Goal: Task Accomplishment & Management: Manage account settings

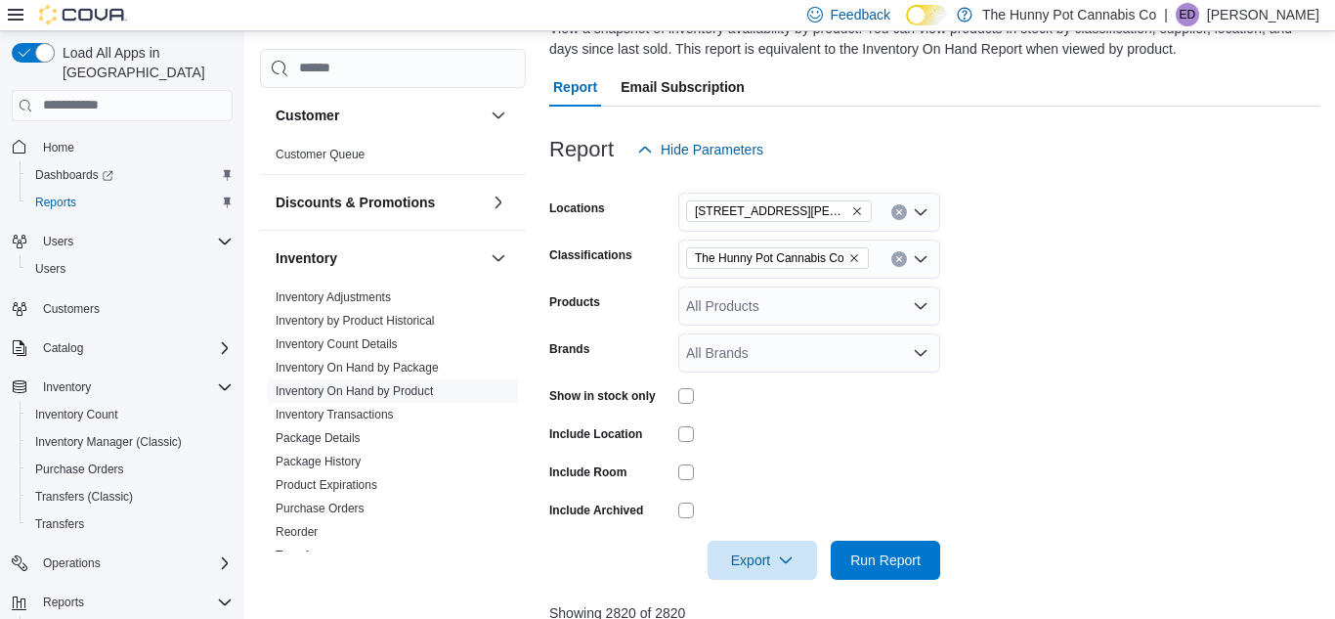
scroll to position [87, 0]
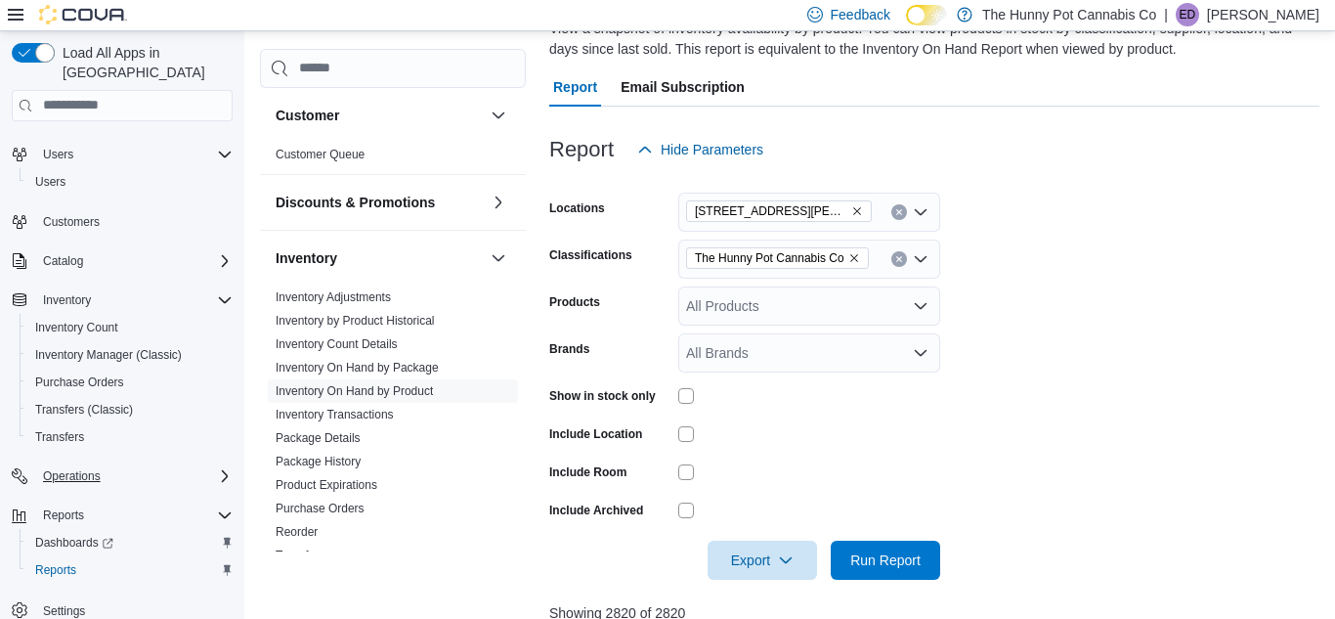
click at [150, 464] on div "Operations" at bounding box center [133, 475] width 197 height 23
click at [130, 496] on span "Cash Management" at bounding box center [84, 504] width 99 height 16
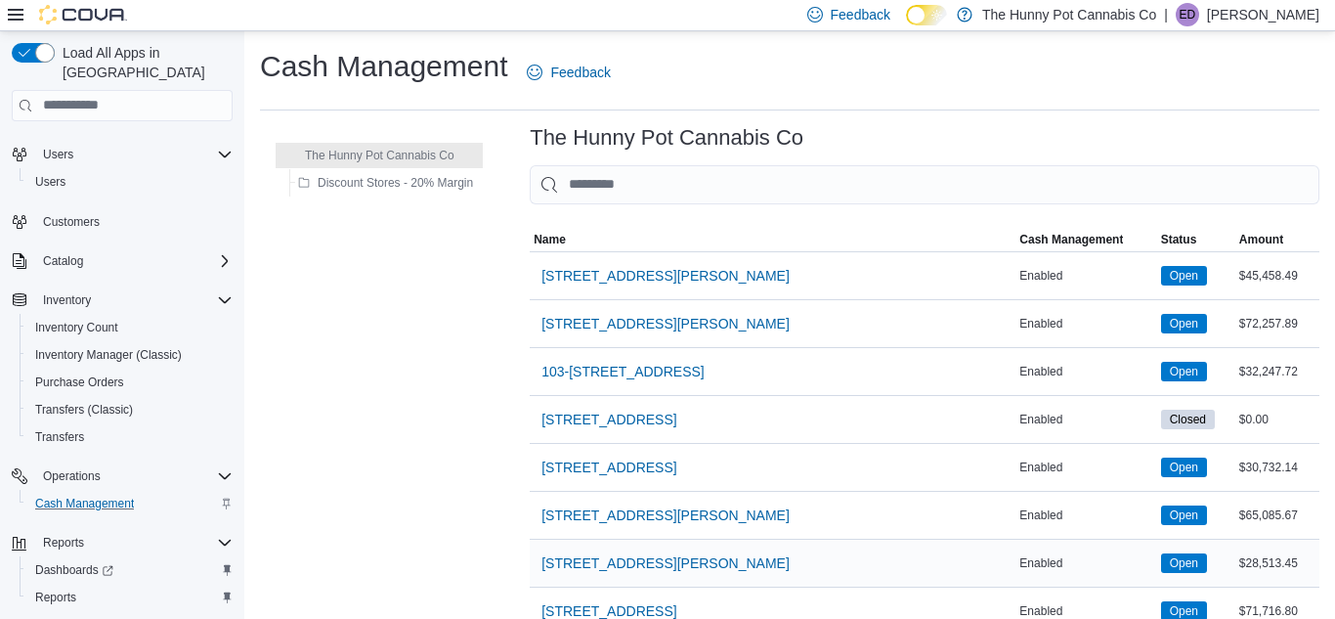
click at [755, 574] on div "[STREET_ADDRESS][PERSON_NAME]" at bounding box center [773, 563] width 486 height 47
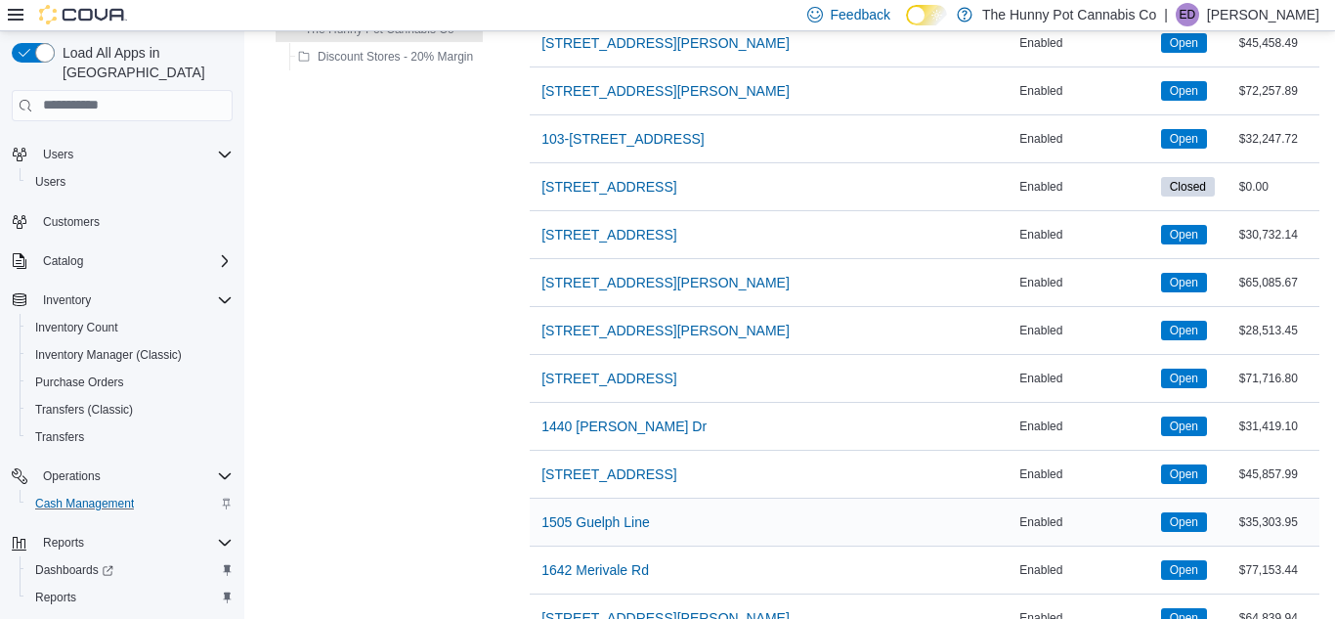
scroll to position [235, 0]
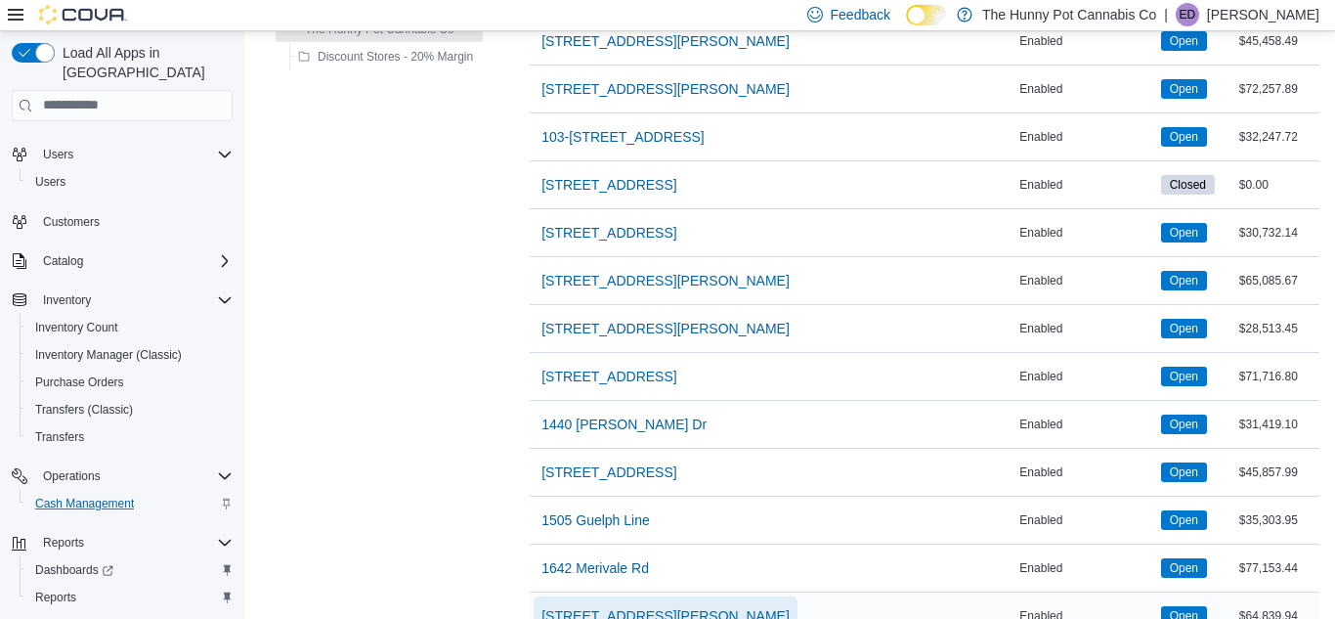
click at [585, 611] on span "[STREET_ADDRESS][PERSON_NAME]" at bounding box center [666, 616] width 248 height 20
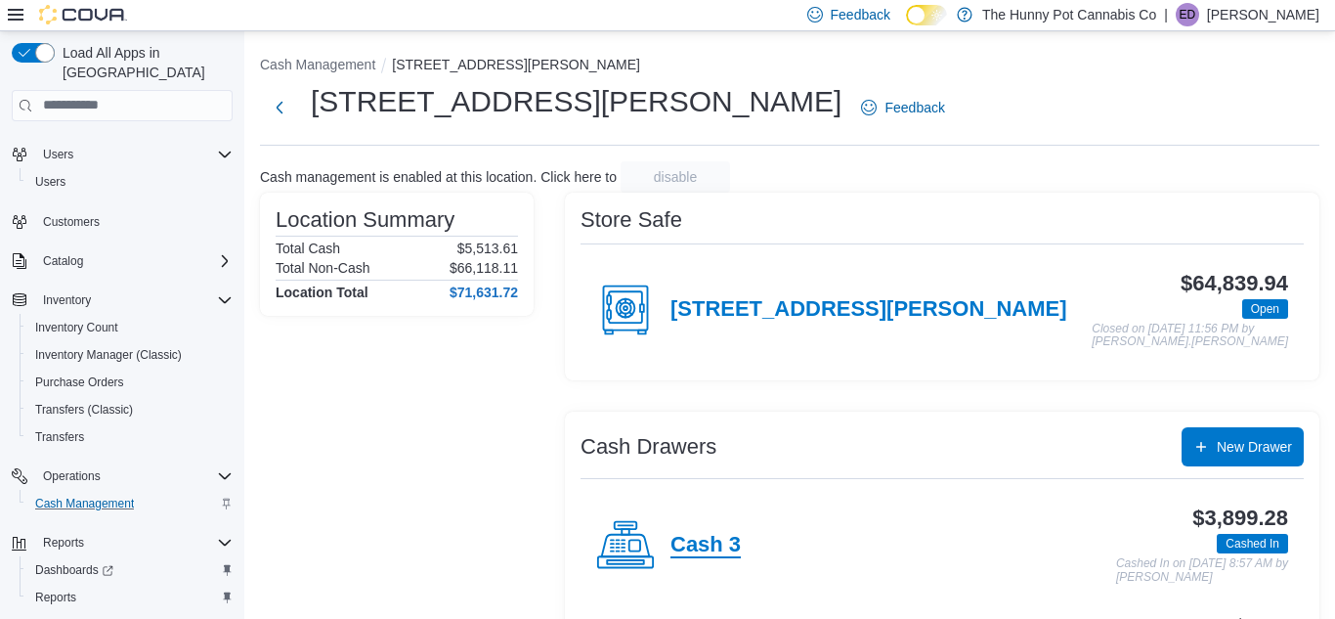
click at [684, 552] on h4 "Cash 3" at bounding box center [706, 545] width 70 height 25
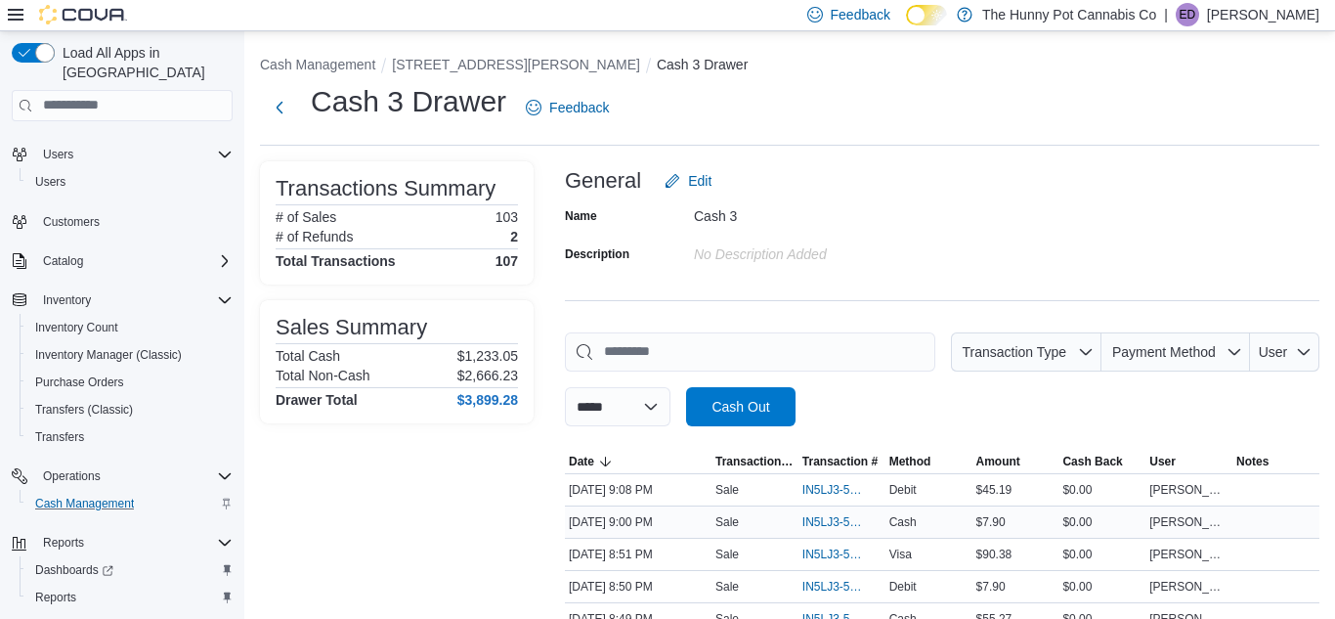
click at [689, 523] on div "[DATE] 9:00 PM" at bounding box center [638, 521] width 147 height 23
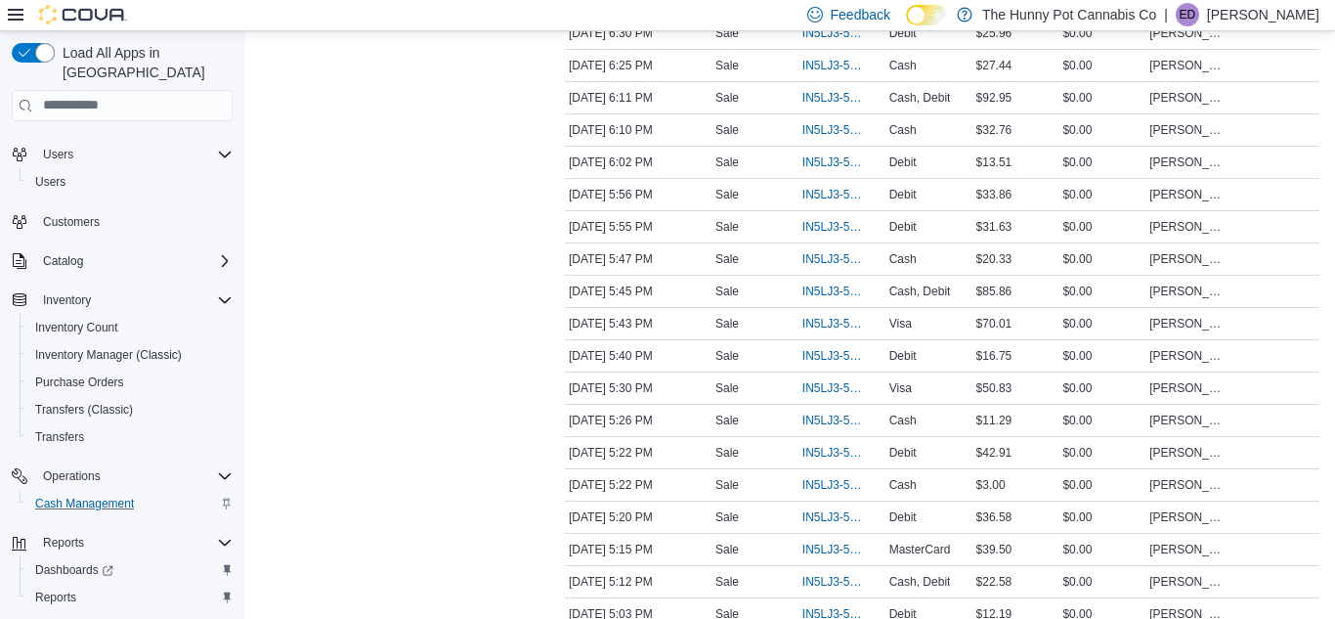
scroll to position [1525, 0]
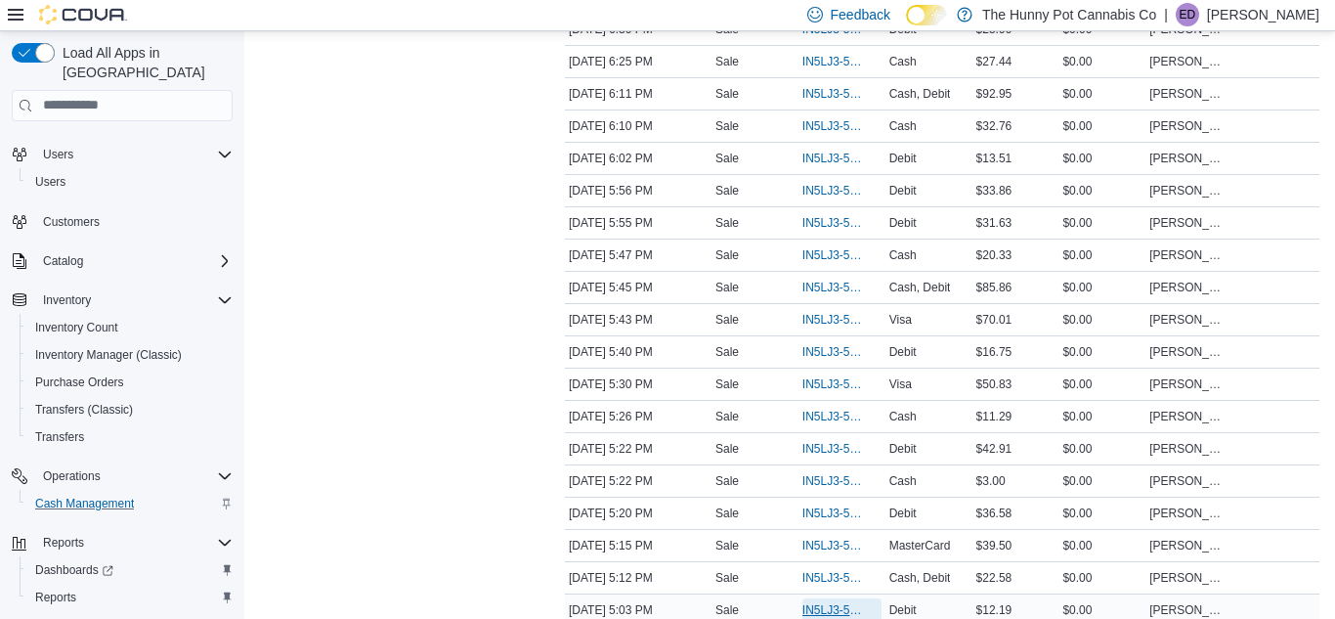
click at [825, 602] on span "IN5LJ3-5751461" at bounding box center [833, 610] width 60 height 16
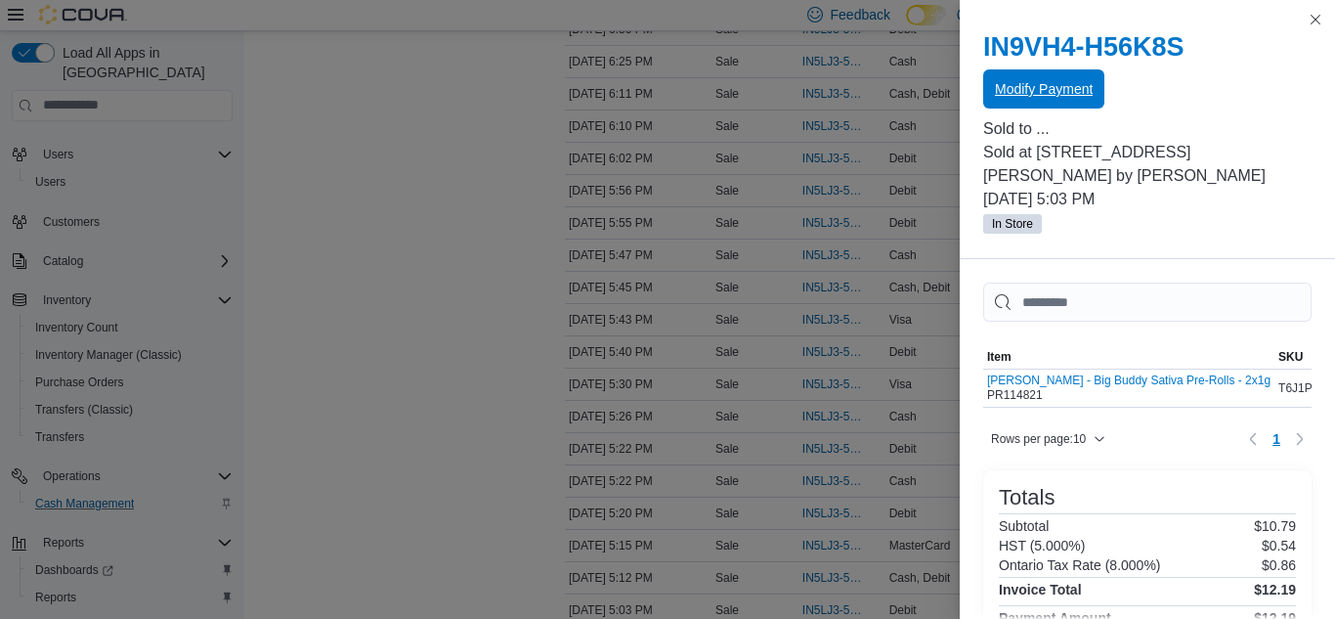
click at [1073, 94] on span "Modify Payment" at bounding box center [1044, 89] width 98 height 20
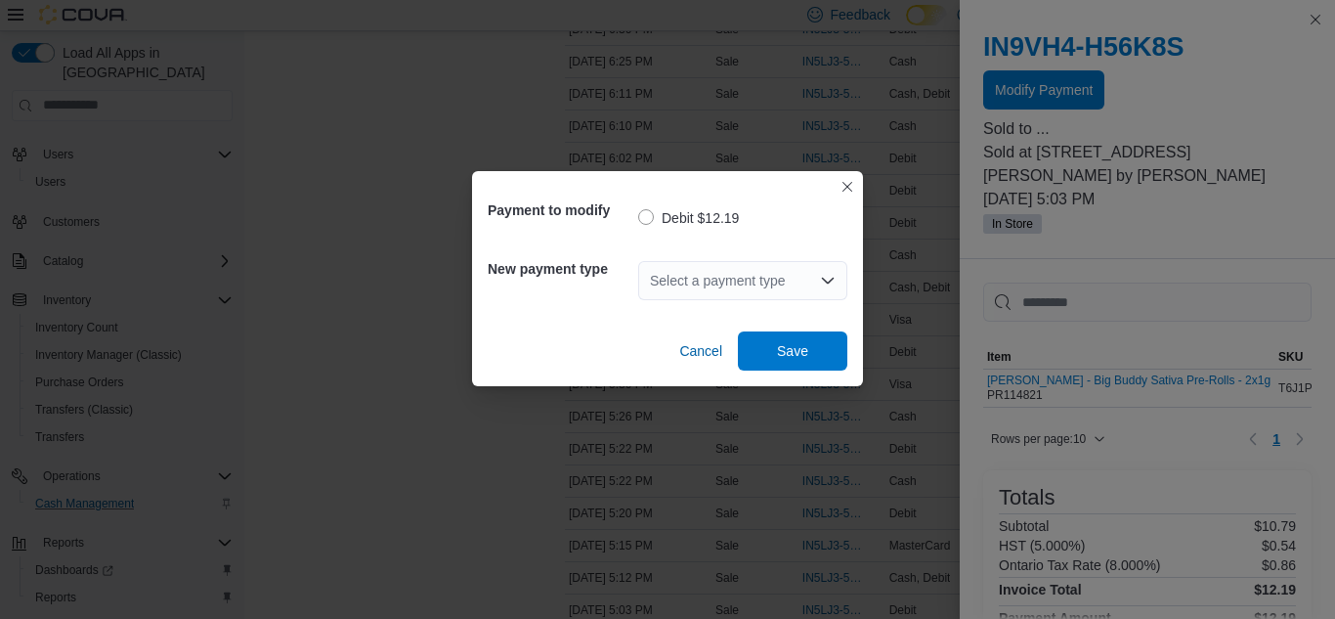
click at [755, 281] on div "Select a payment type" at bounding box center [742, 280] width 209 height 39
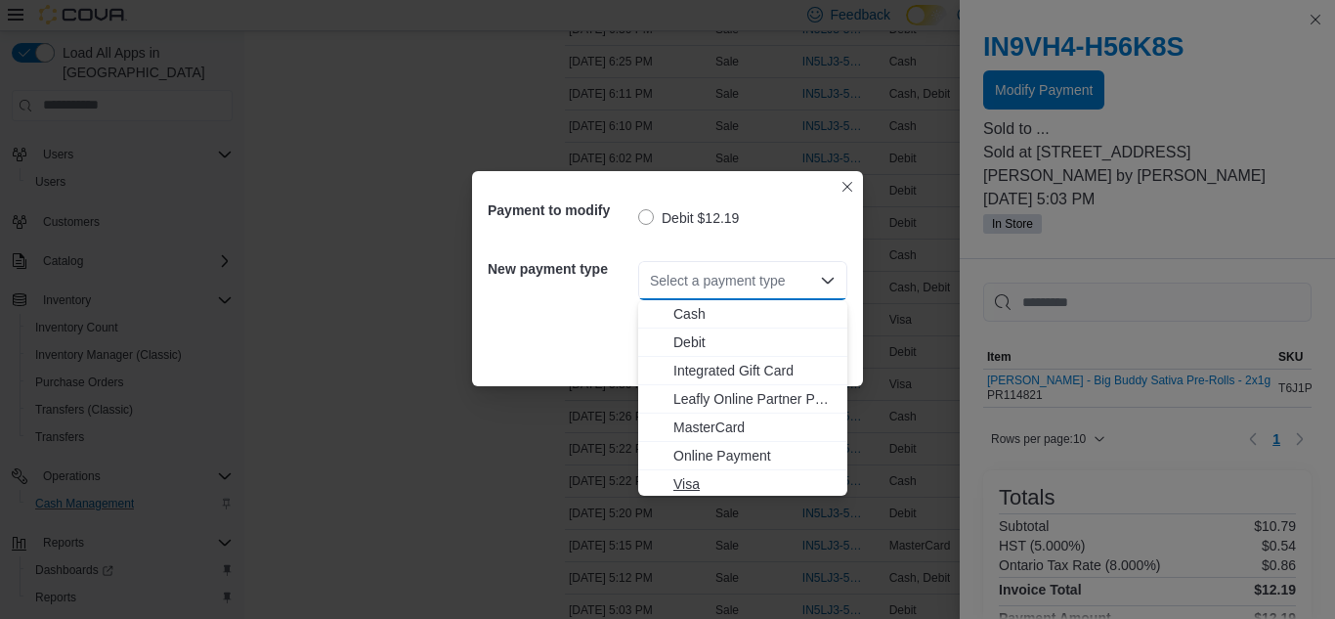
click at [695, 485] on span "Visa" at bounding box center [755, 484] width 162 height 20
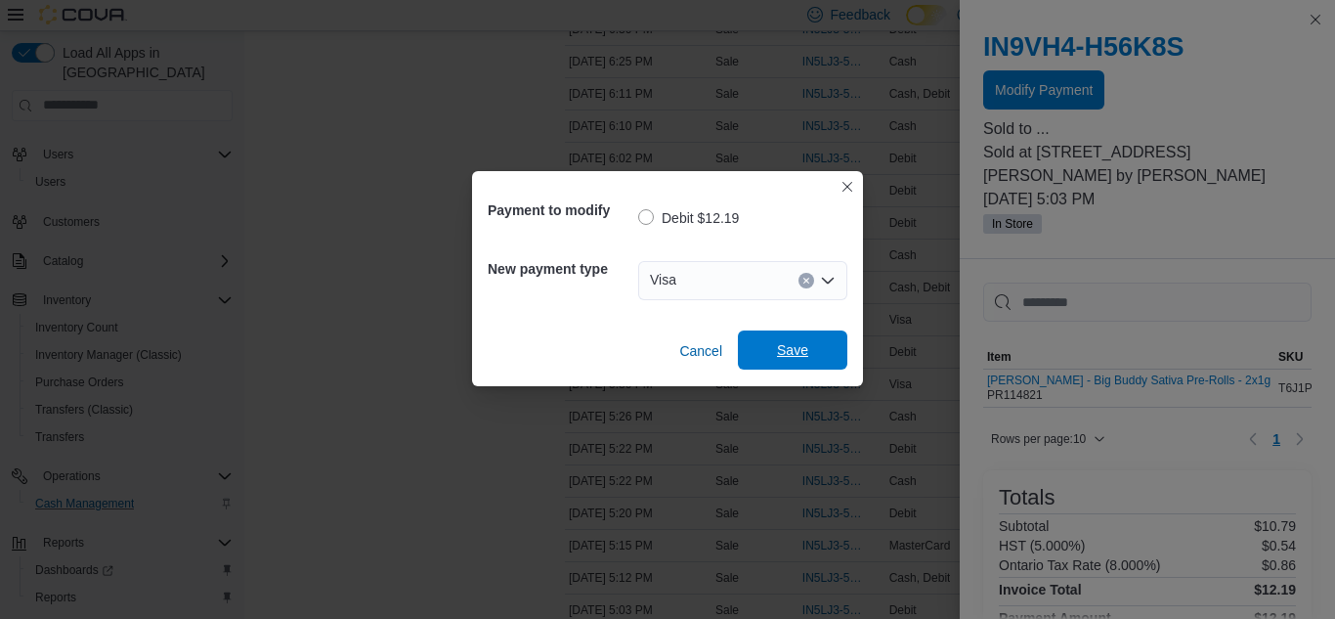
click at [815, 344] on span "Save" at bounding box center [793, 349] width 86 height 39
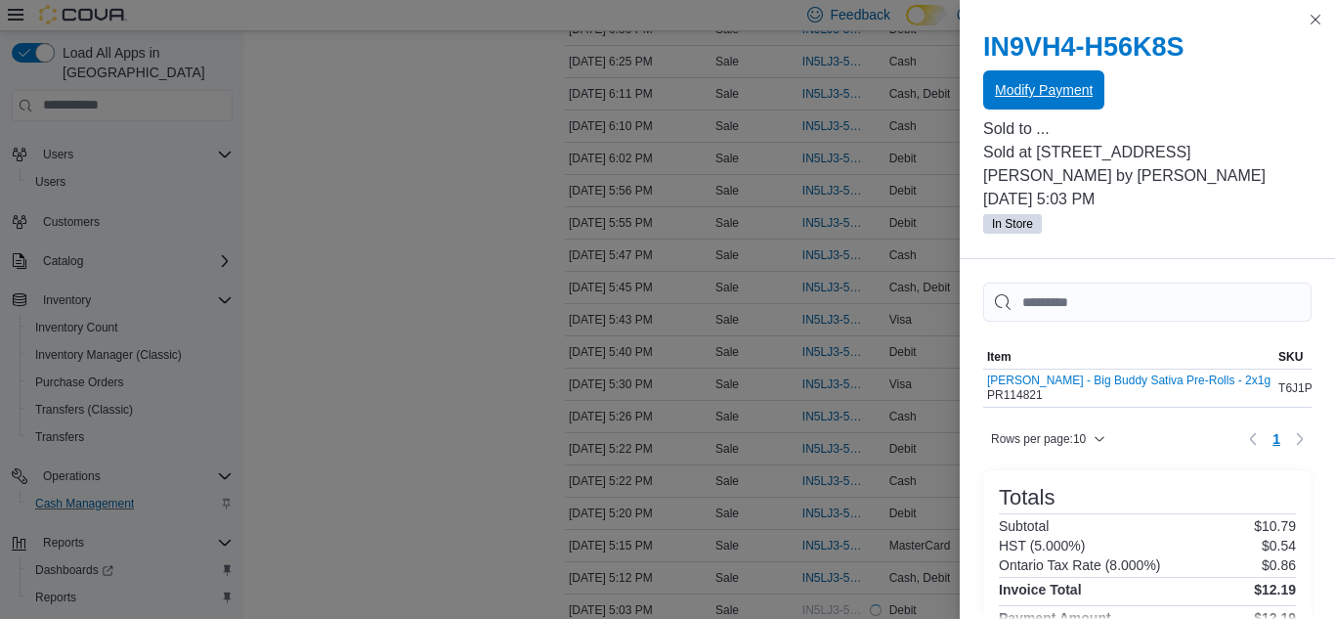
scroll to position [0, 0]
click at [1312, 24] on button "Close this dialog" at bounding box center [1315, 18] width 23 height 23
